Goal: Information Seeking & Learning: Compare options

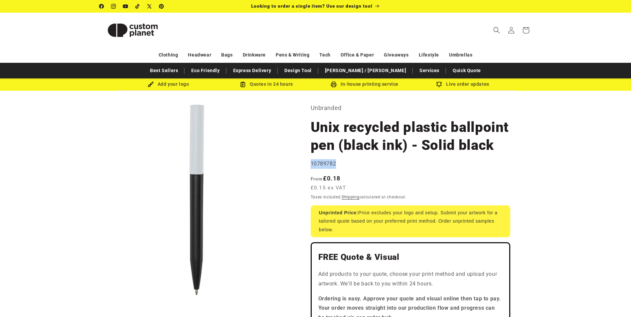
drag, startPoint x: 339, startPoint y: 163, endPoint x: 311, endPoint y: 166, distance: 28.4
copy span "10789782"
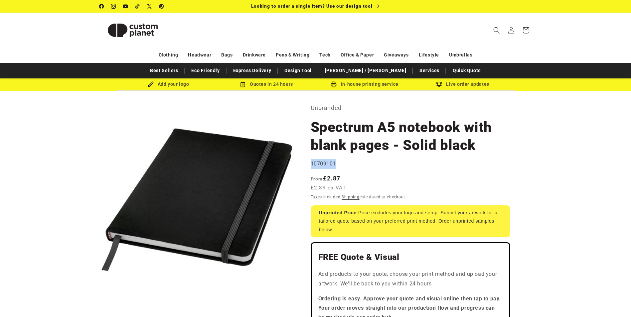
drag, startPoint x: 341, startPoint y: 165, endPoint x: 308, endPoint y: 165, distance: 33.6
copy span "10709101"
